Goal: Complete application form: Complete application form

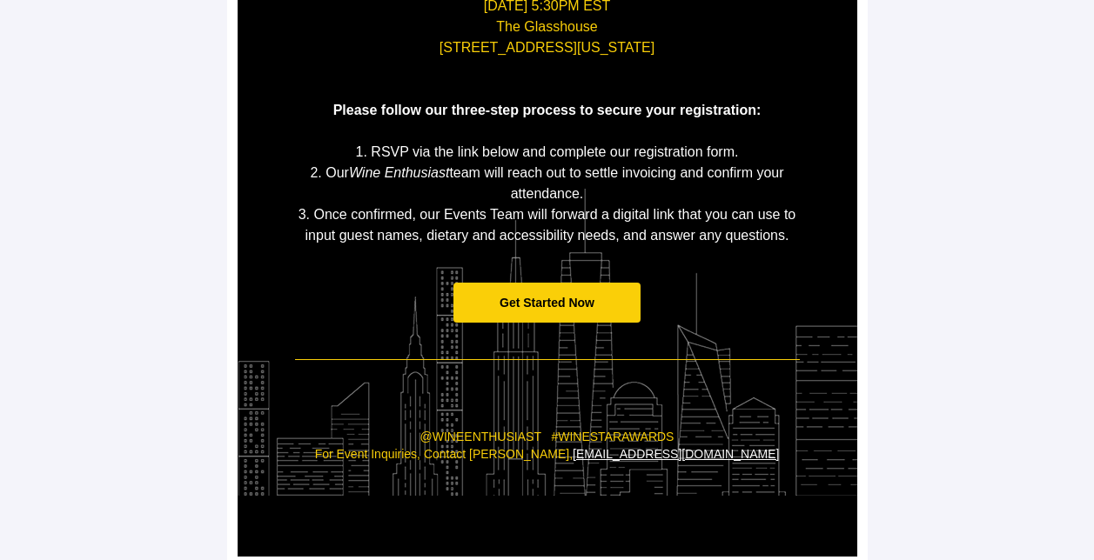
scroll to position [386, 0]
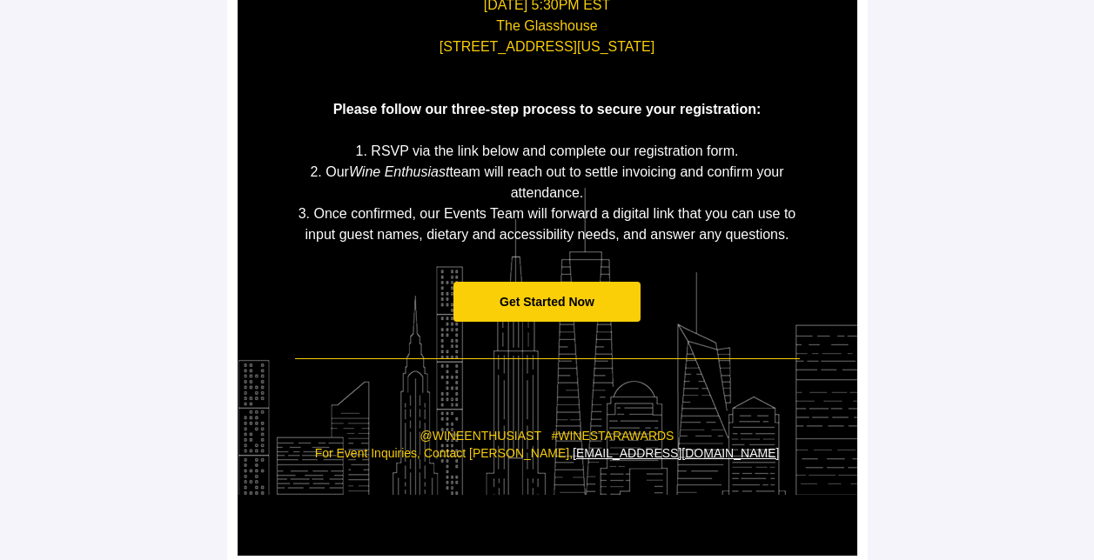
click at [544, 301] on span "Get Started Now" at bounding box center [547, 302] width 95 height 14
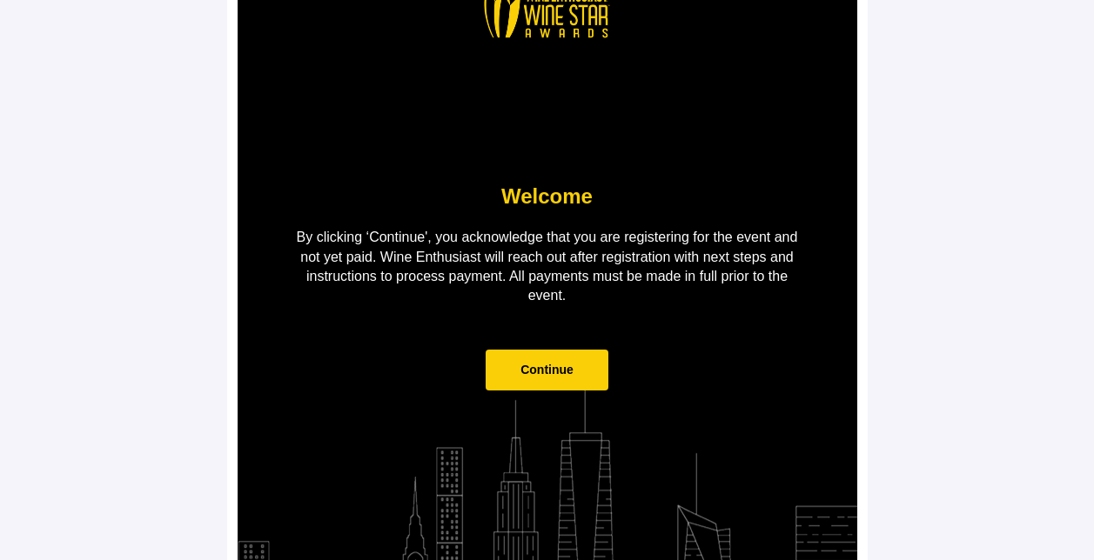
scroll to position [131, 0]
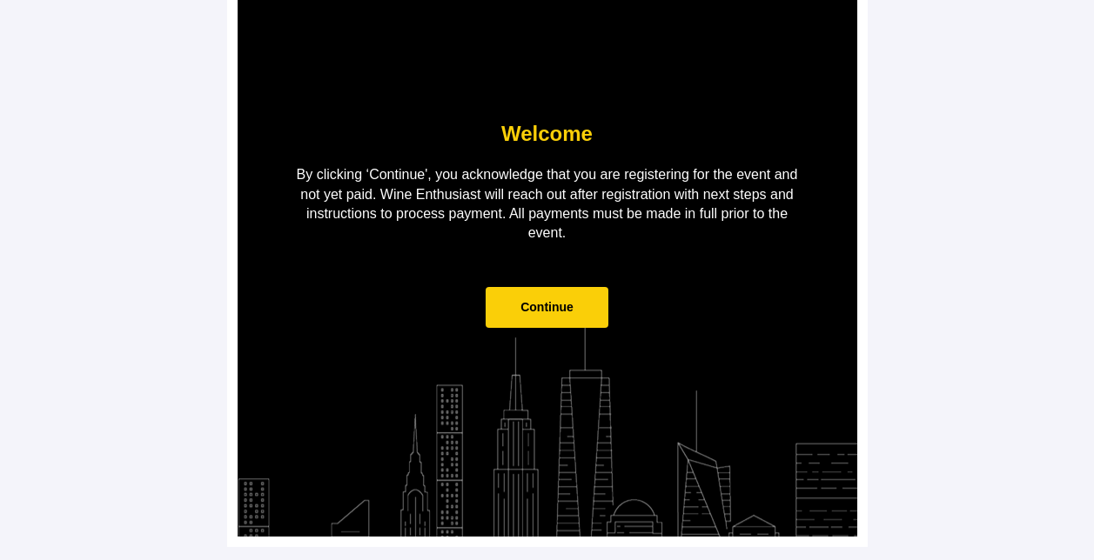
click at [539, 307] on span "Continue" at bounding box center [546, 307] width 53 height 14
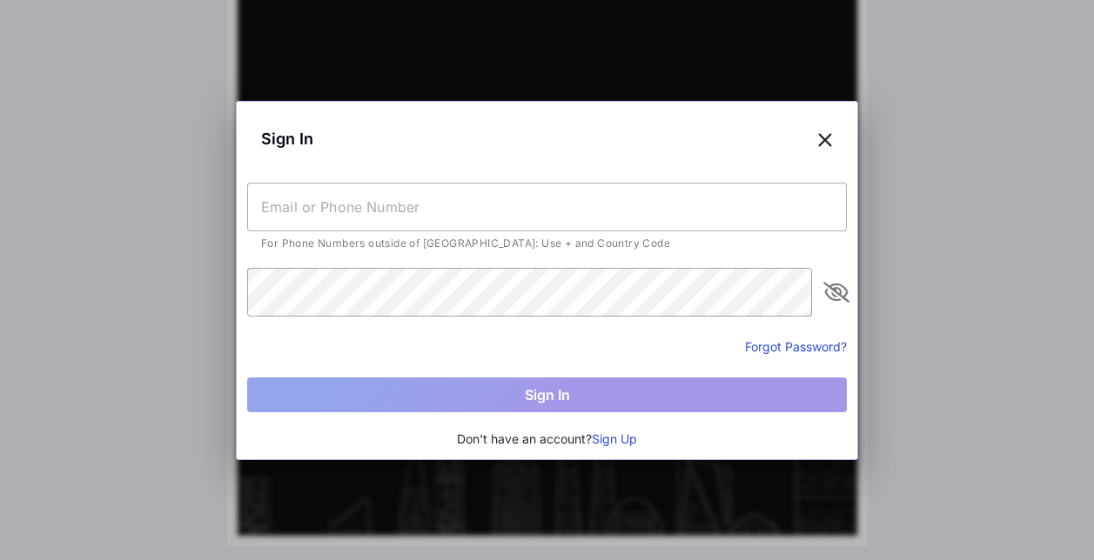
type input "[EMAIL_ADDRESS][DOMAIN_NAME]"
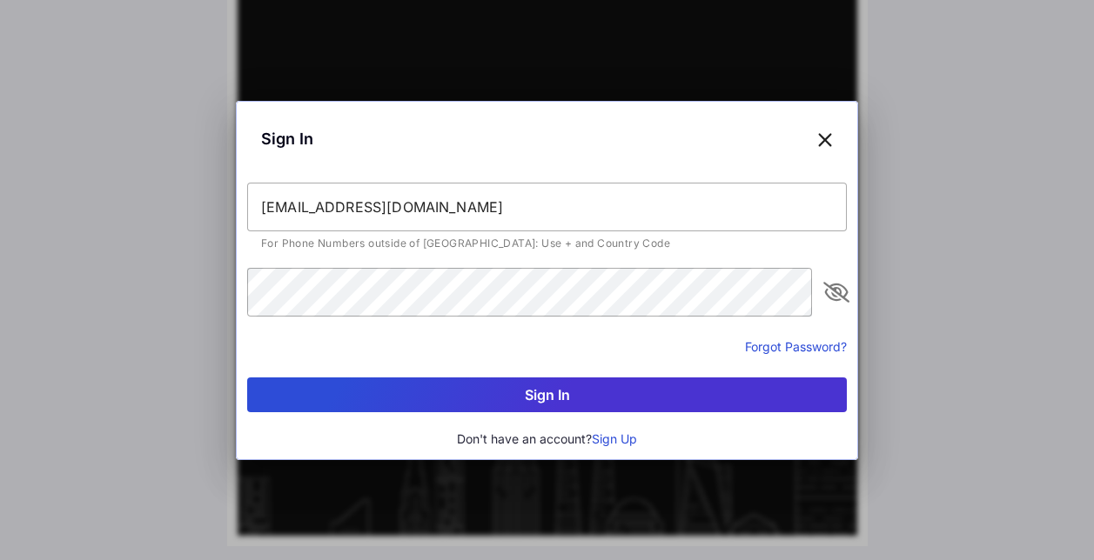
drag, startPoint x: 842, startPoint y: 295, endPoint x: 832, endPoint y: 275, distance: 22.2
click at [832, 275] on div at bounding box center [836, 292] width 21 height 49
click at [833, 296] on icon "appended action" at bounding box center [836, 292] width 21 height 21
click at [550, 390] on button "Sign In" at bounding box center [547, 395] width 600 height 35
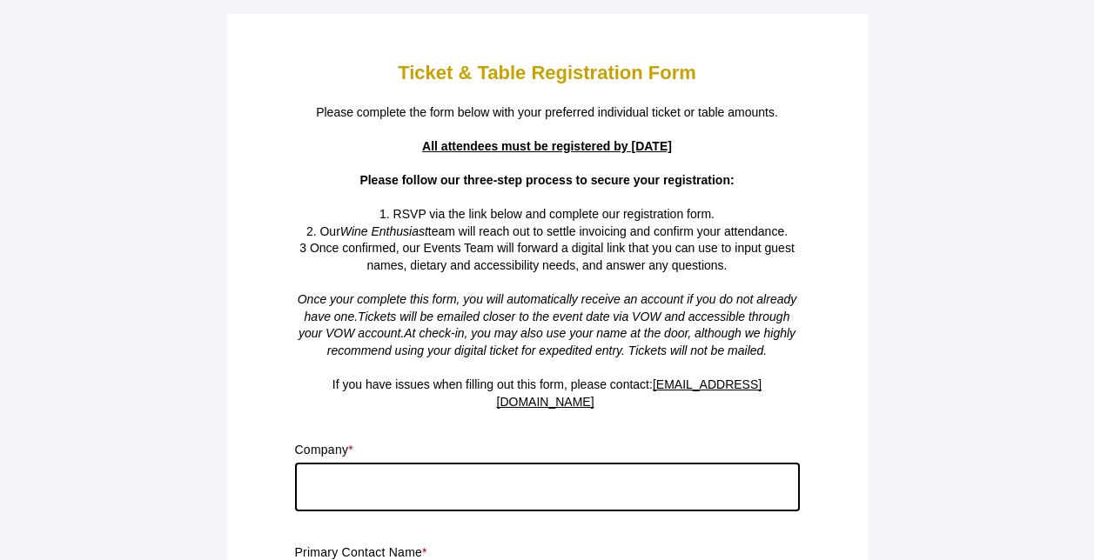
click at [457, 487] on input "text" at bounding box center [547, 487] width 505 height 49
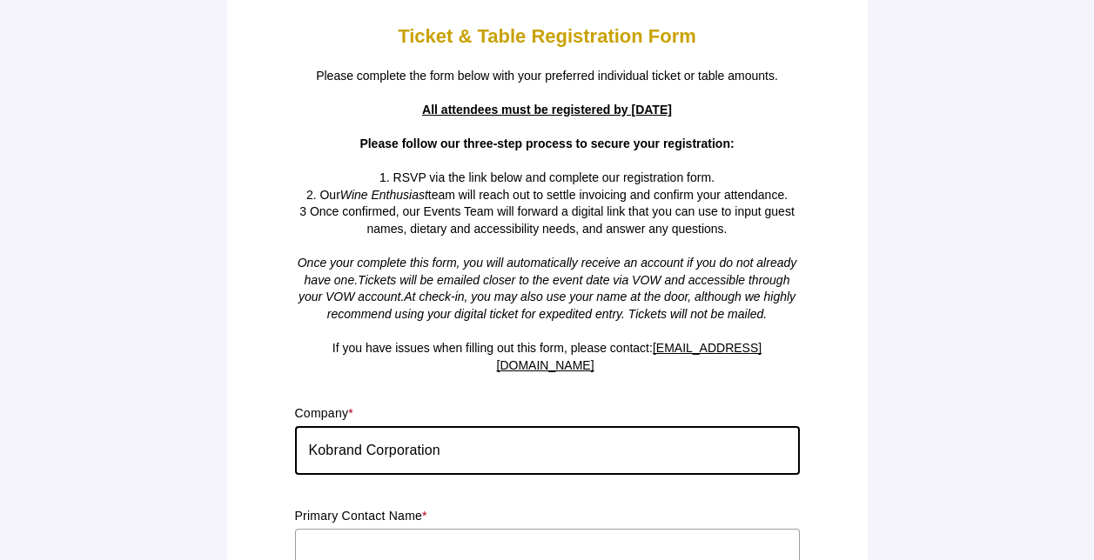
drag, startPoint x: 455, startPoint y: 432, endPoint x: 366, endPoint y: 433, distance: 88.8
click at [366, 433] on input "Kobrand Corporation" at bounding box center [547, 450] width 505 height 49
type input "Kobrand Fine Wines & Spirits"
click at [343, 533] on input "text" at bounding box center [547, 553] width 505 height 49
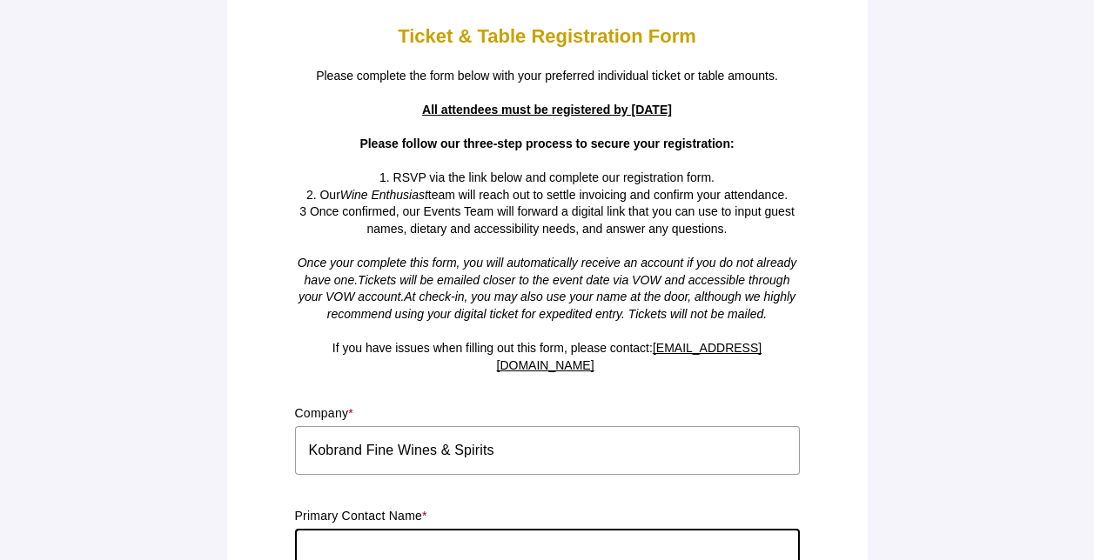
type input "[PERSON_NAME]"
type input "[EMAIL_ADDRESS][DOMAIN_NAME]"
type input "NY"
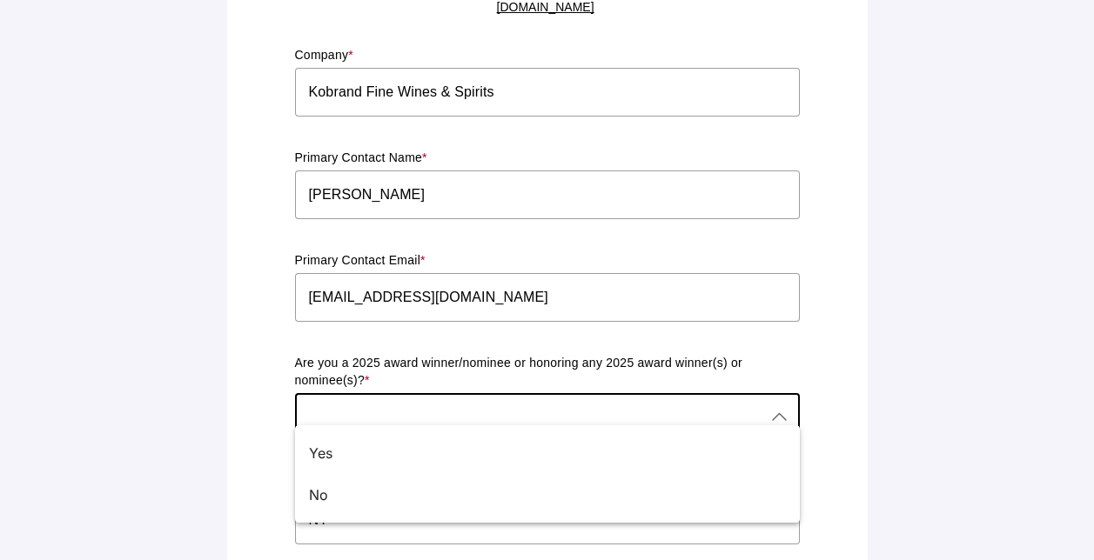
click at [354, 394] on div at bounding box center [530, 417] width 470 height 49
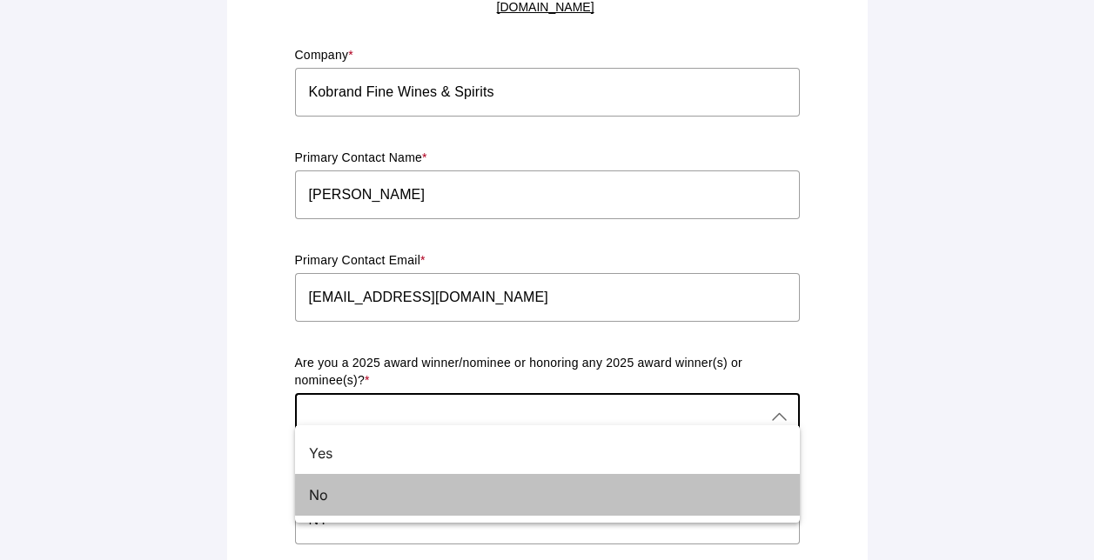
click at [330, 490] on div "No" at bounding box center [540, 495] width 463 height 21
type input "No"
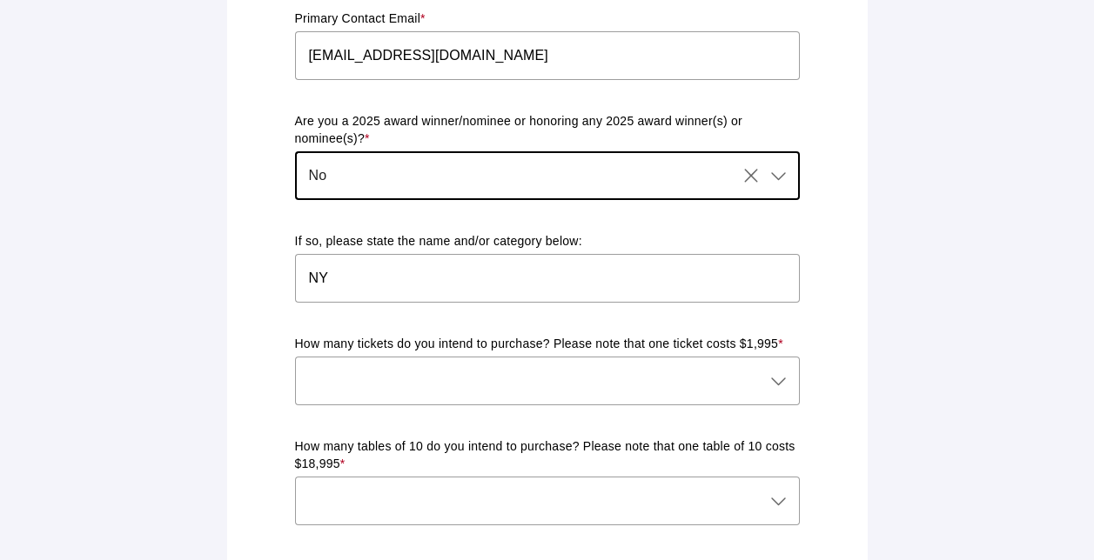
scroll to position [635, 0]
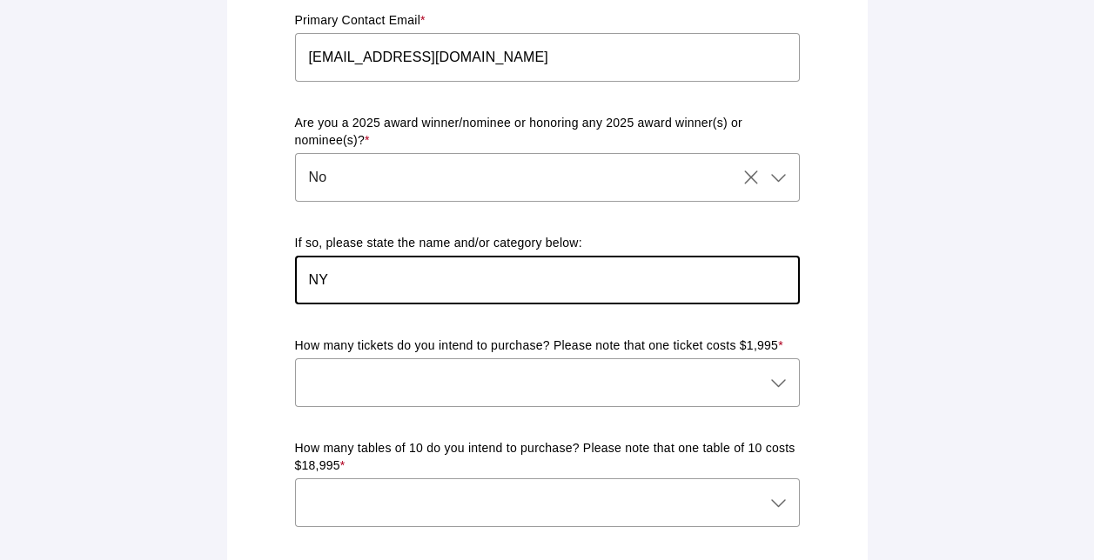
drag, startPoint x: 363, startPoint y: 267, endPoint x: 270, endPoint y: 252, distance: 94.4
click at [270, 252] on div "Ticket & Table Registration Form Please complete the form below with your prefe…" at bounding box center [548, 494] width 620 height 2210
click at [351, 366] on div at bounding box center [530, 383] width 470 height 49
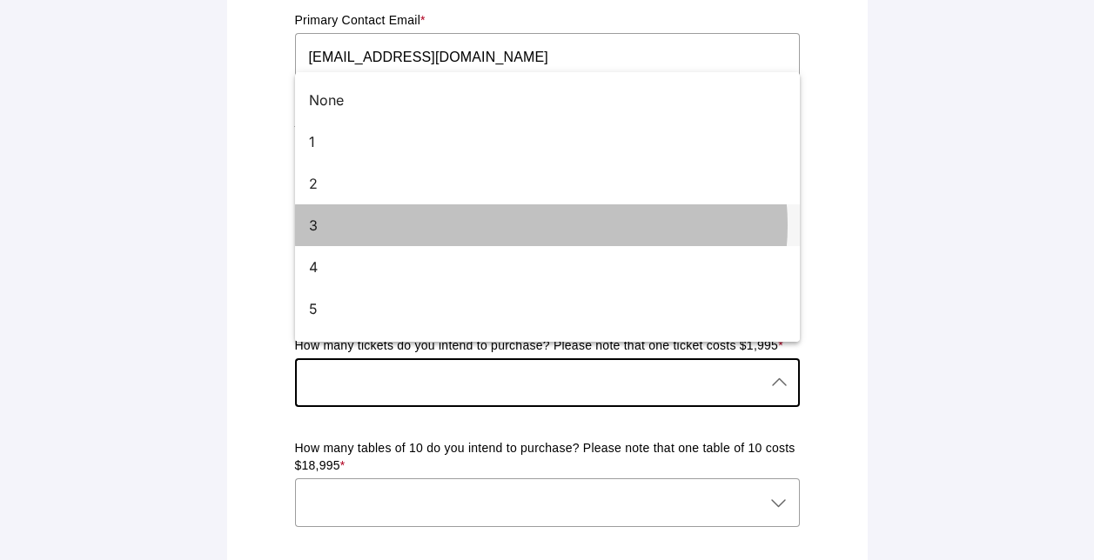
click at [333, 222] on div "3" at bounding box center [540, 225] width 463 height 21
type input "3"
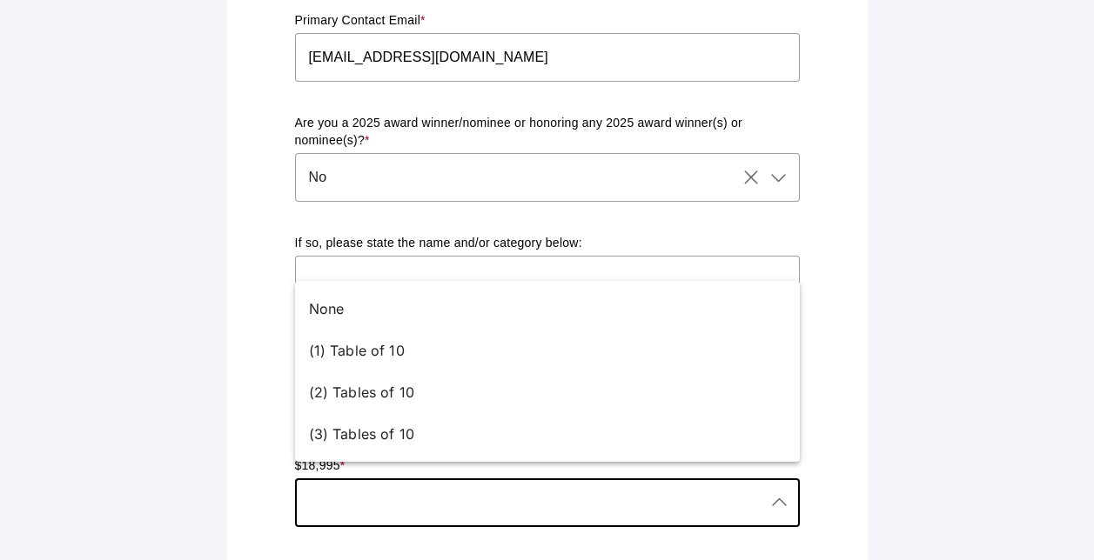
click at [404, 494] on div at bounding box center [530, 503] width 470 height 49
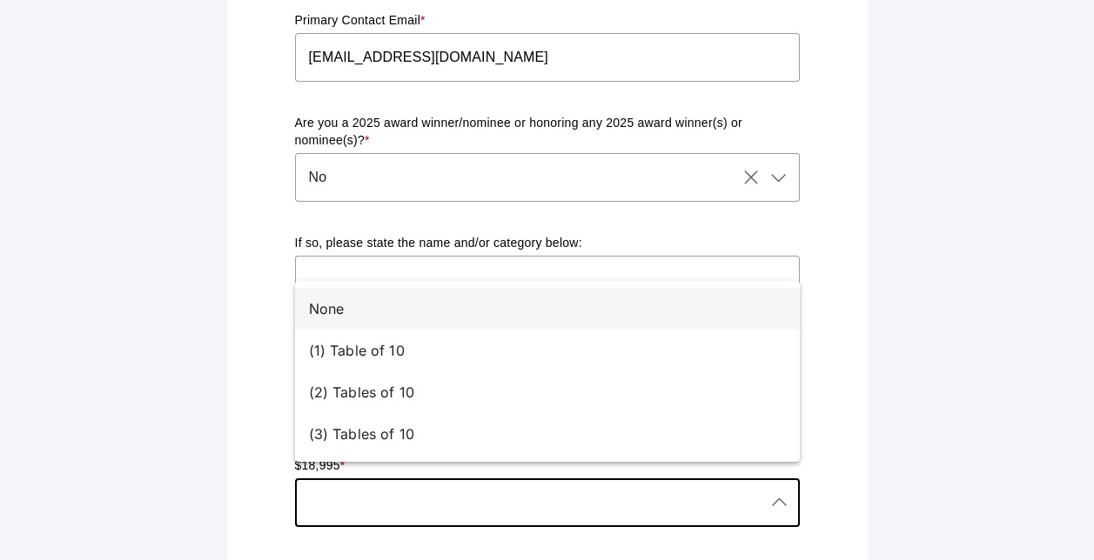
click at [358, 312] on div "None" at bounding box center [540, 308] width 463 height 21
type input "None"
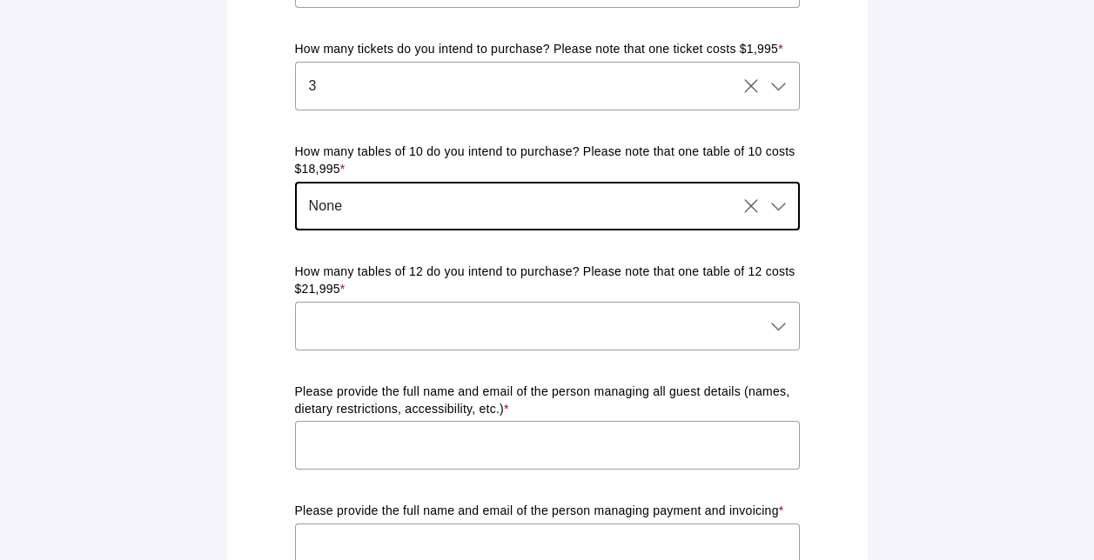
scroll to position [949, 0]
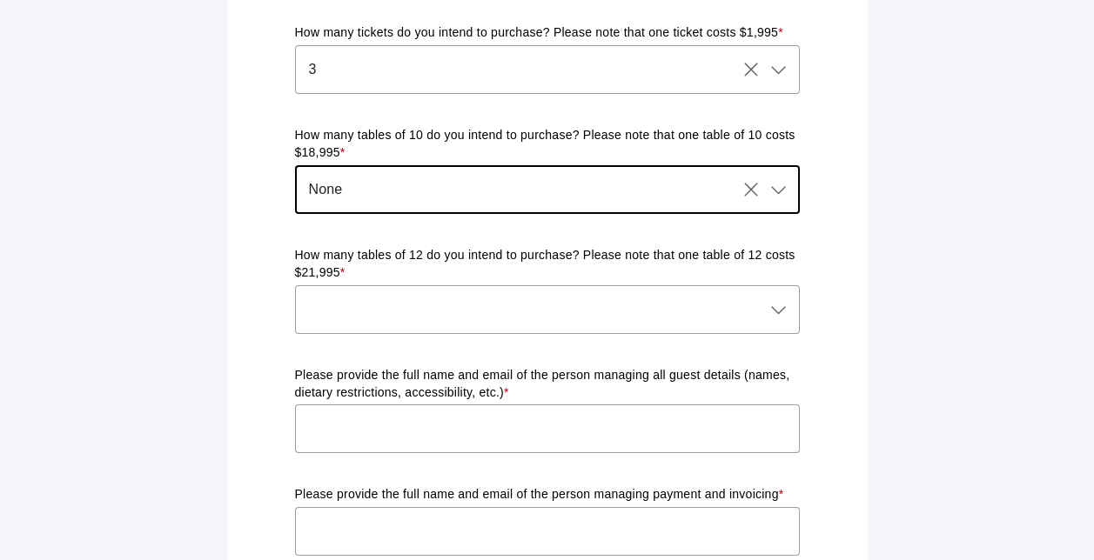
click at [674, 302] on div at bounding box center [530, 309] width 470 height 49
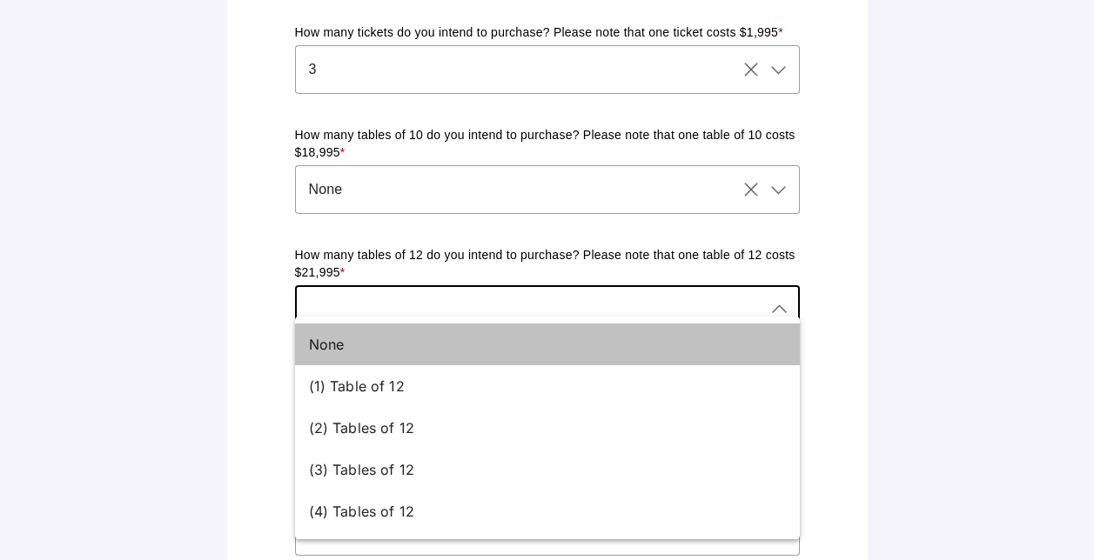
click at [470, 338] on div "None" at bounding box center [540, 344] width 463 height 21
type input "None"
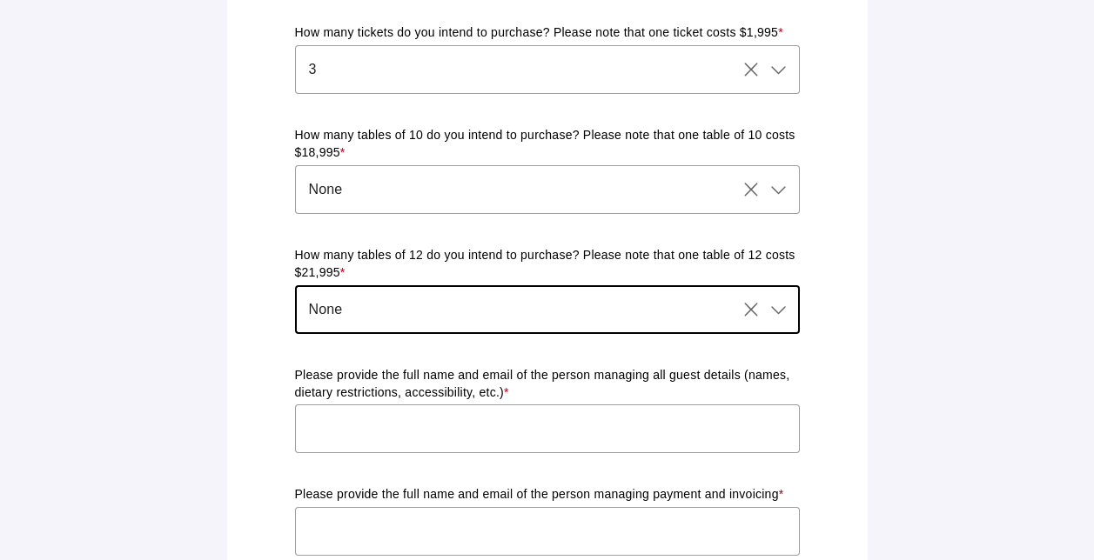
click at [425, 412] on input "text" at bounding box center [547, 429] width 505 height 49
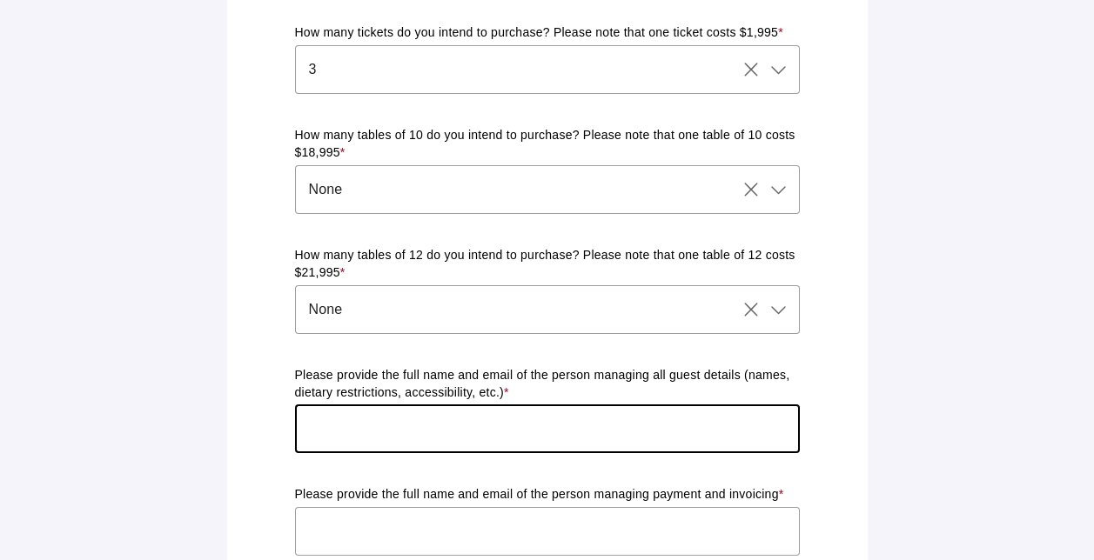
type input "[EMAIL_ADDRESS][DOMAIN_NAME]"
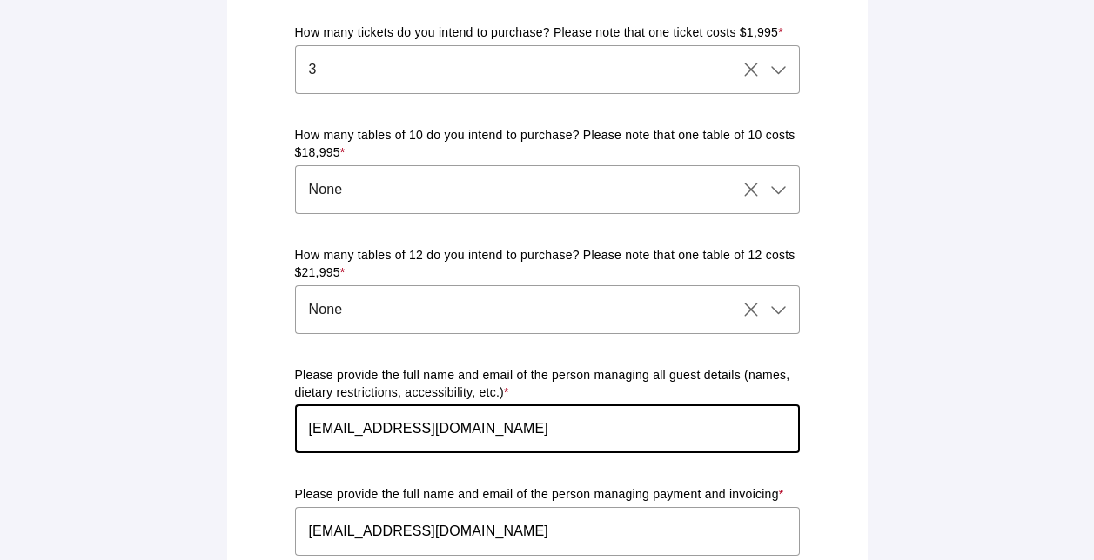
type input "Kobrand Corporation"
type input "[STREET_ADDRESS]"
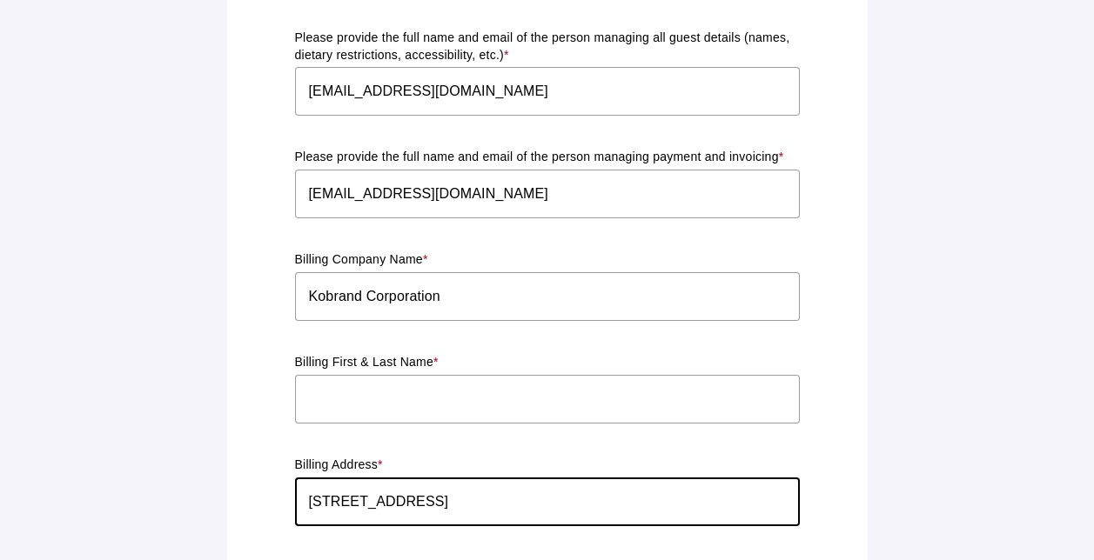
drag, startPoint x: 453, startPoint y: 480, endPoint x: 287, endPoint y: 463, distance: 167.1
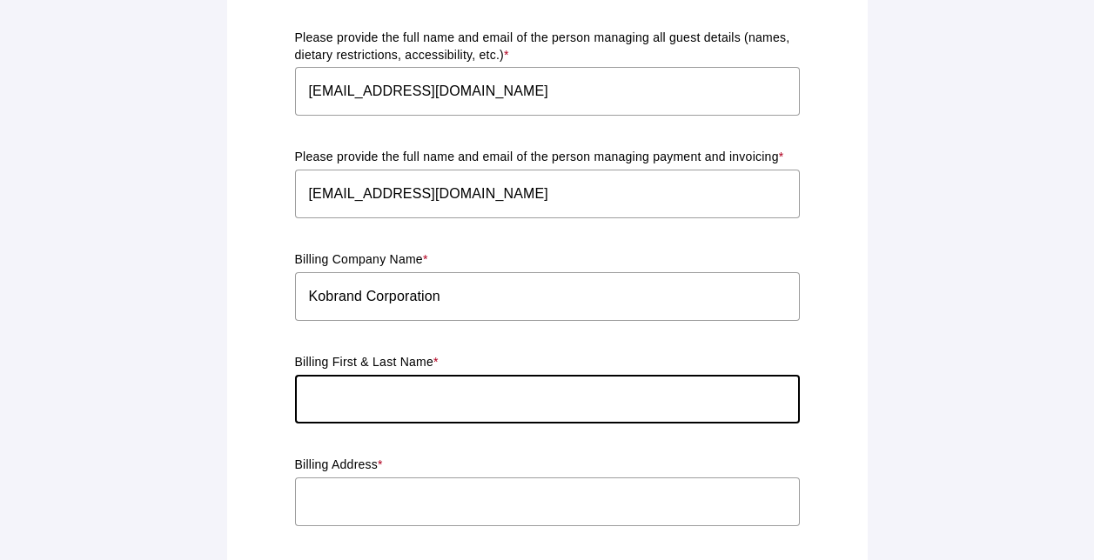
click at [331, 382] on input "text" at bounding box center [547, 399] width 505 height 49
paste input "[URL][DOMAIN_NAME]"
type input "[PERSON_NAME]"
click at [352, 500] on input "text" at bounding box center [547, 502] width 505 height 49
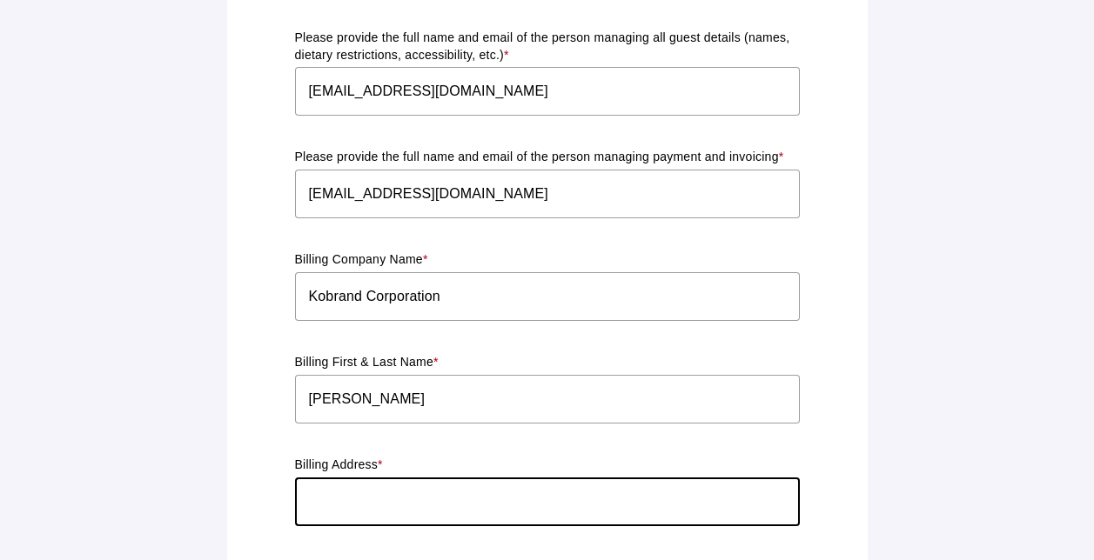
type input "[STREET_ADDRESS]"
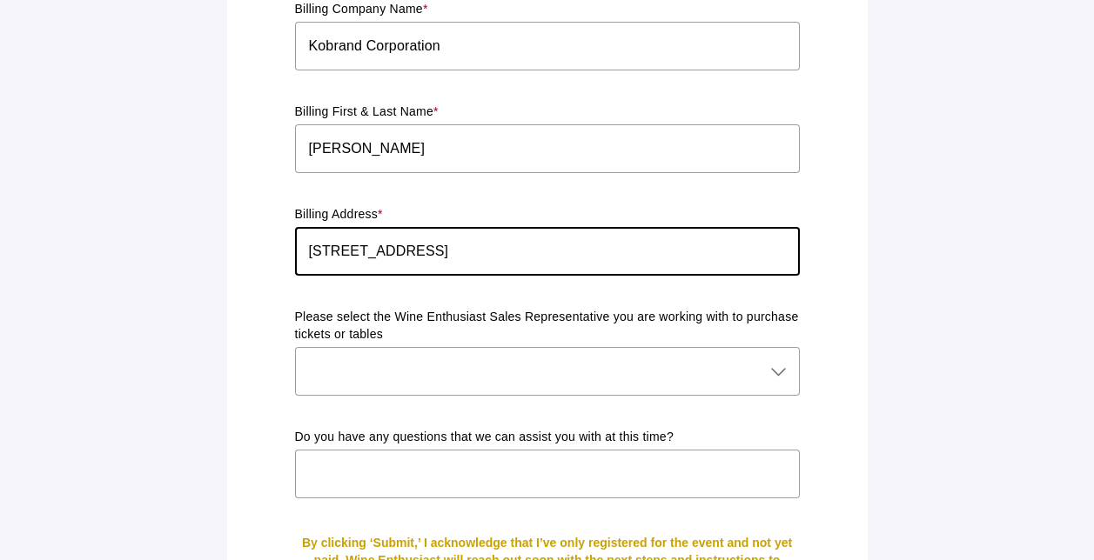
scroll to position [1539, 0]
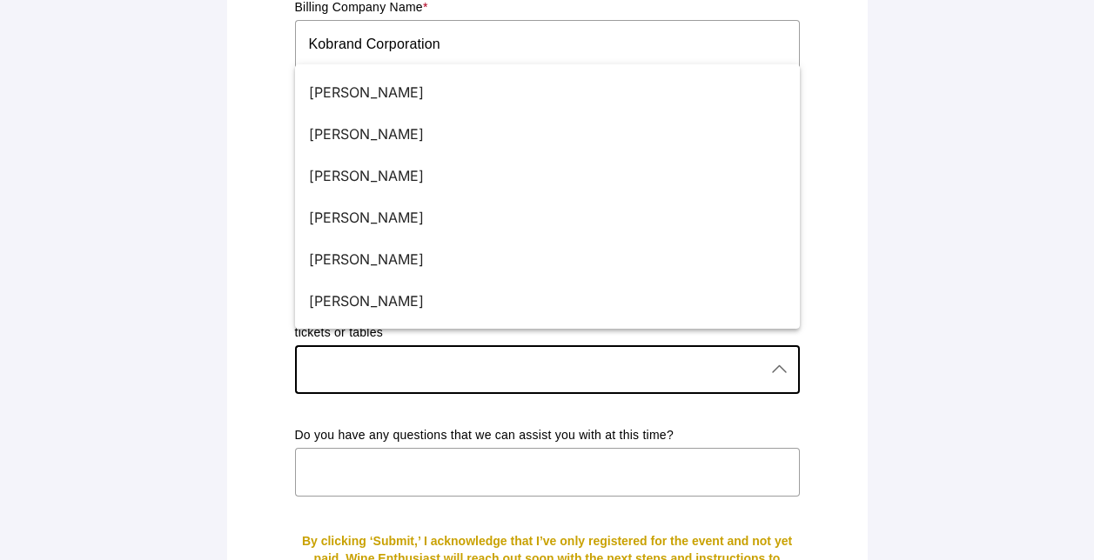
click at [484, 349] on div at bounding box center [530, 369] width 470 height 49
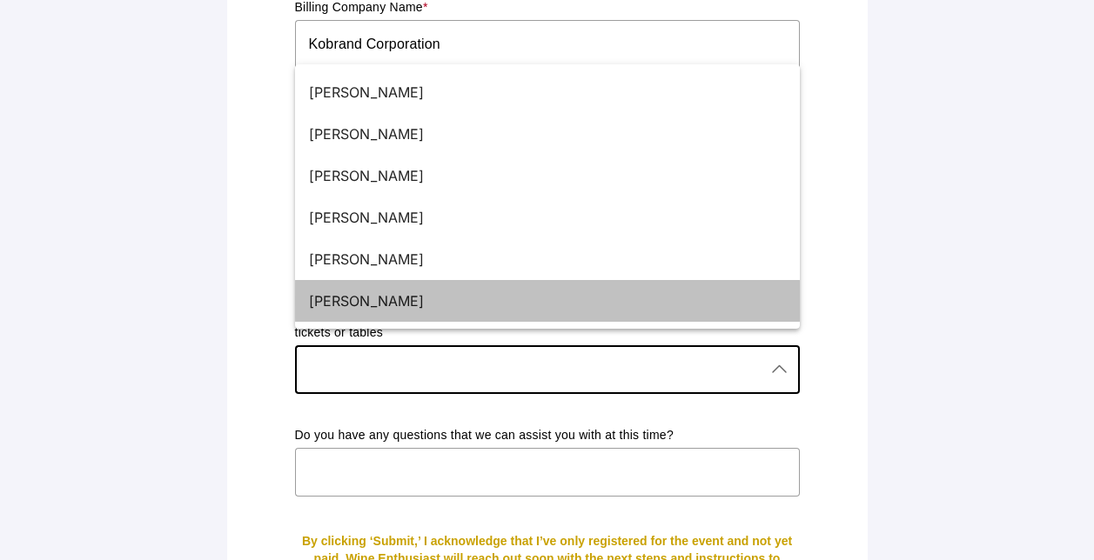
click at [399, 294] on div "[PERSON_NAME]" at bounding box center [540, 301] width 463 height 21
type input "[PERSON_NAME]"
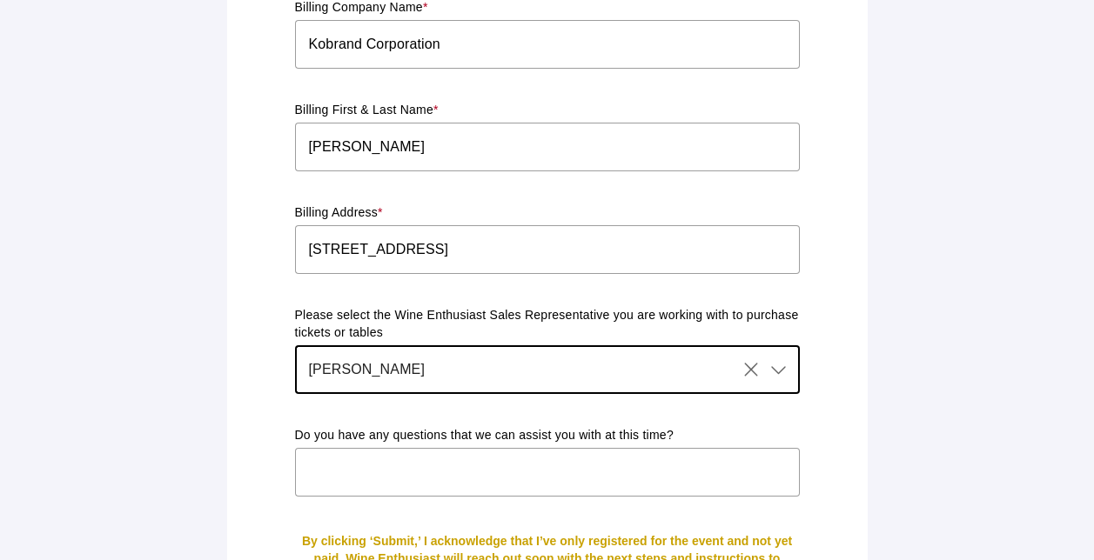
click at [529, 451] on input "text" at bounding box center [547, 472] width 505 height 49
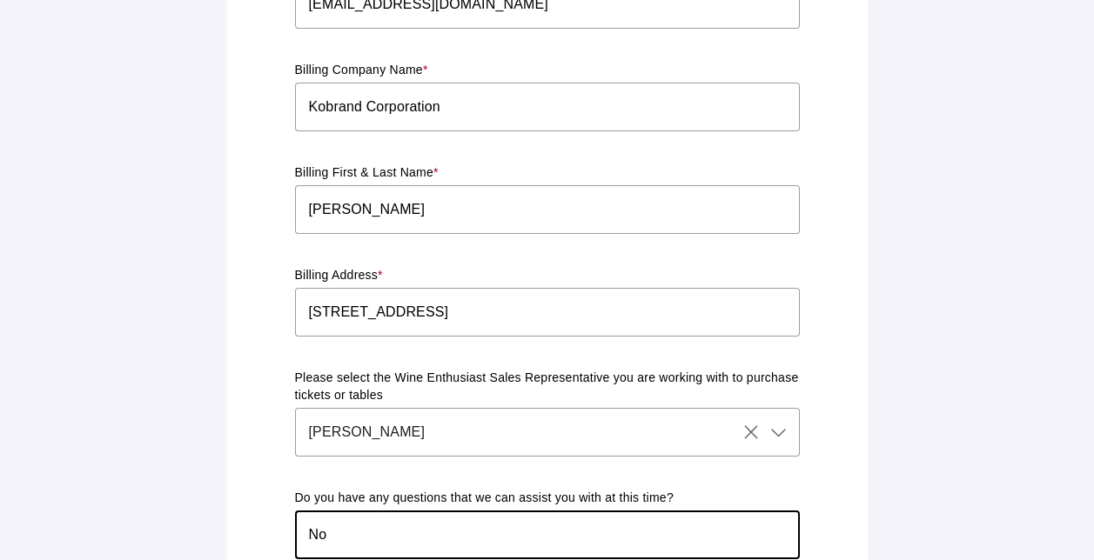
scroll to position [1466, 0]
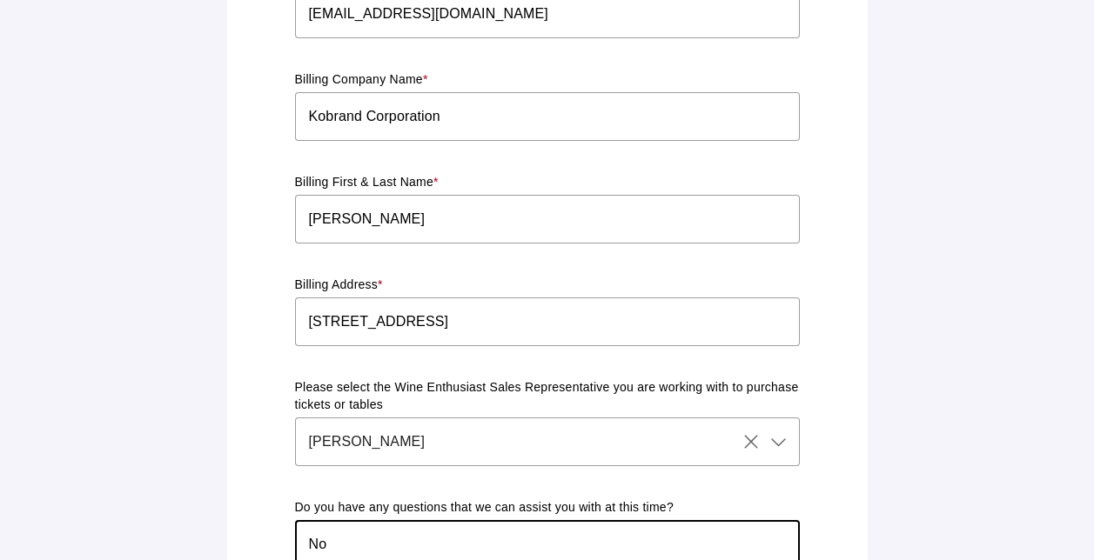
type input "No"
click at [525, 307] on input "[STREET_ADDRESS]" at bounding box center [547, 322] width 505 height 49
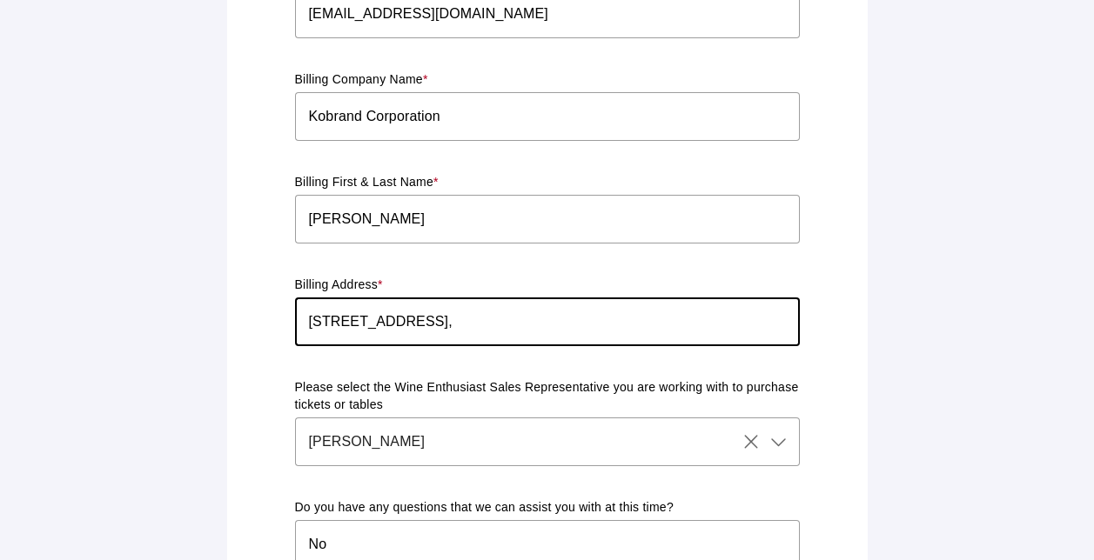
type input "[STREET_ADDRESS]"
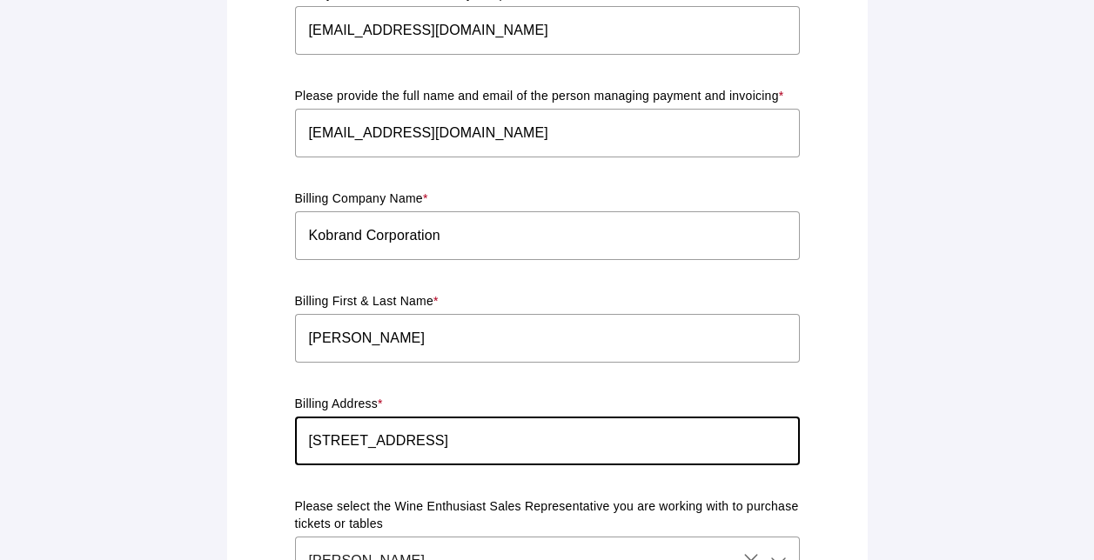
scroll to position [1306, 0]
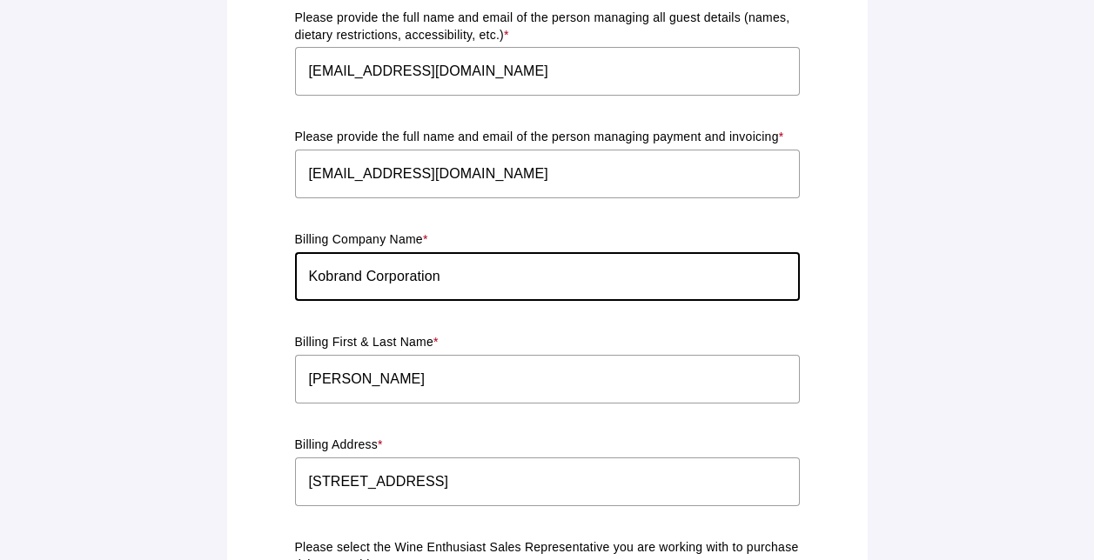
click at [364, 263] on input "Kobrand Corporation" at bounding box center [547, 276] width 505 height 49
drag, startPoint x: 371, startPoint y: 265, endPoint x: 473, endPoint y: 281, distance: 104.0
click at [473, 281] on input "Kobrand Corporation" at bounding box center [547, 276] width 505 height 49
drag, startPoint x: 535, startPoint y: 256, endPoint x: 277, endPoint y: 241, distance: 258.9
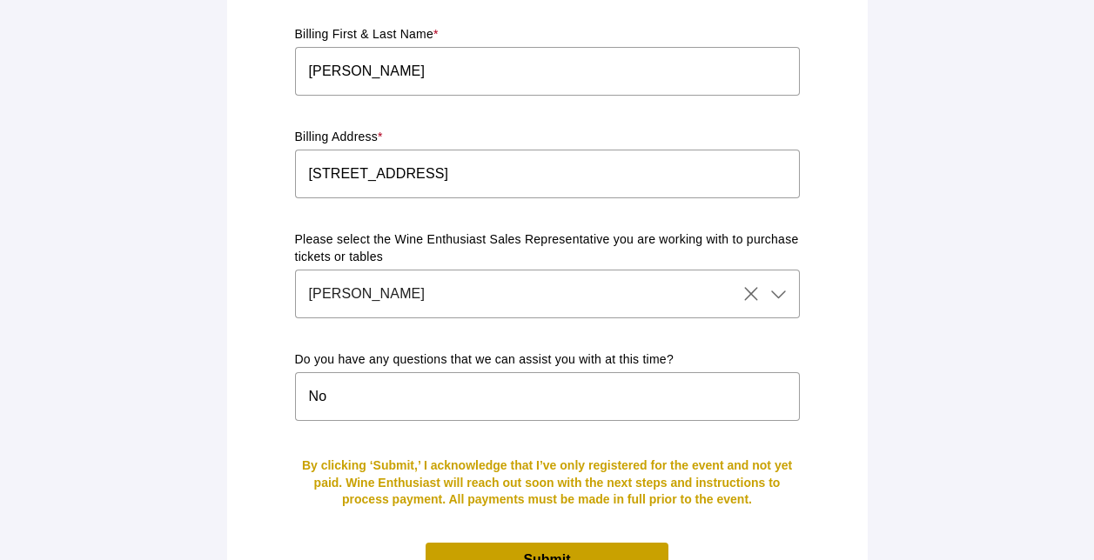
scroll to position [1682, 0]
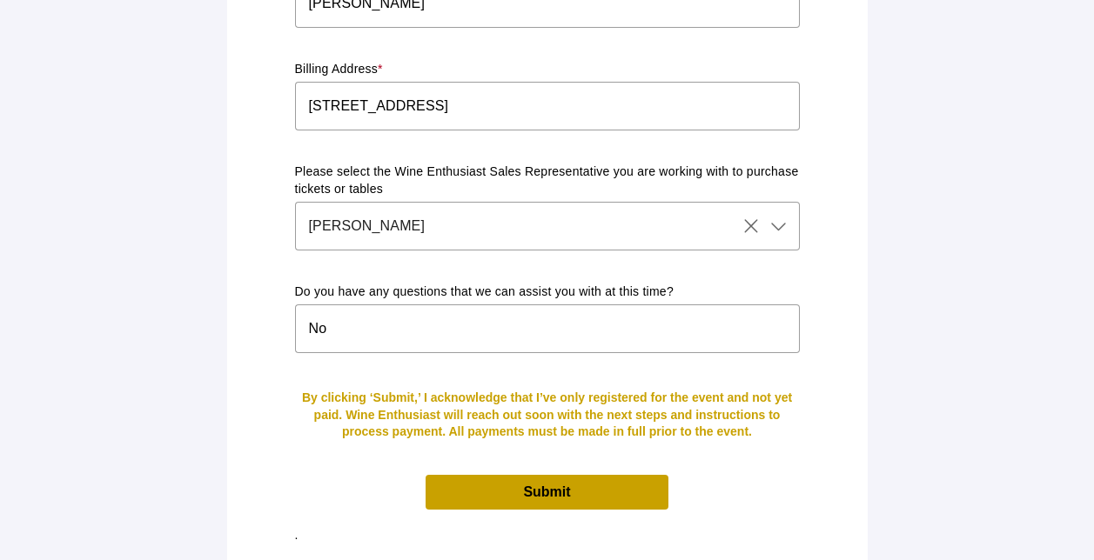
type input "Kobrand Fine Wines & Spirits"
click at [633, 475] on span "Submit" at bounding box center [547, 492] width 242 height 34
